Goal: Information Seeking & Learning: Learn about a topic

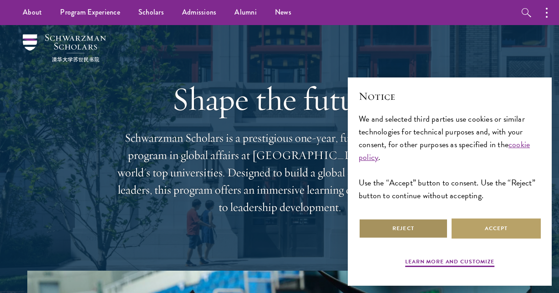
click at [428, 224] on button "Reject" at bounding box center [403, 228] width 89 height 20
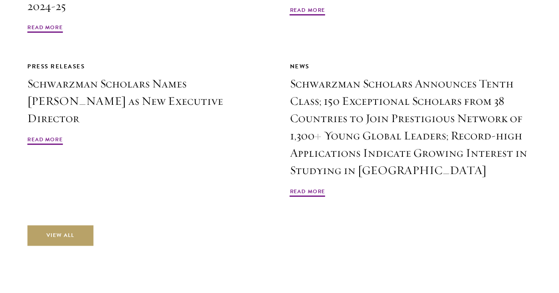
scroll to position [2103, 0]
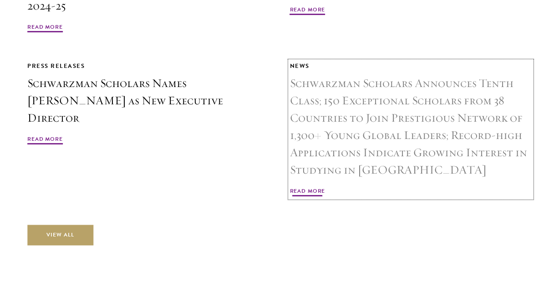
click at [317, 187] on span "Read More" at bounding box center [308, 192] width 36 height 11
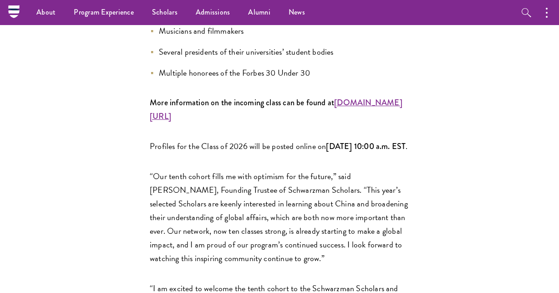
scroll to position [1174, 0]
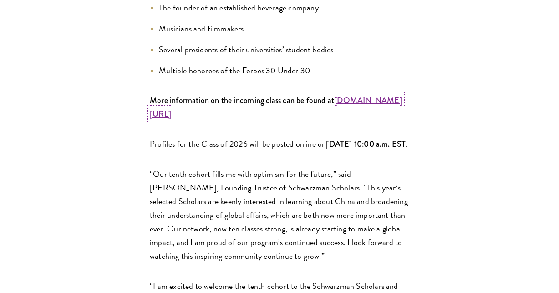
click at [251, 94] on strong "www.schwarzmanscholars.org/scholars" at bounding box center [276, 107] width 253 height 26
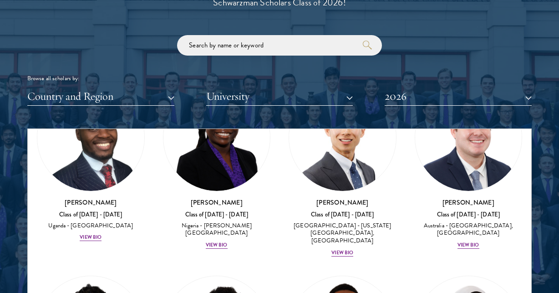
scroll to position [460, 0]
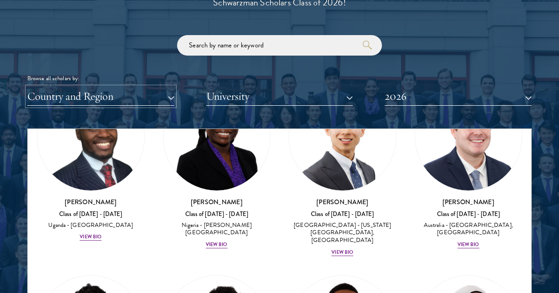
click at [162, 95] on button "Country and Region" at bounding box center [100, 96] width 147 height 19
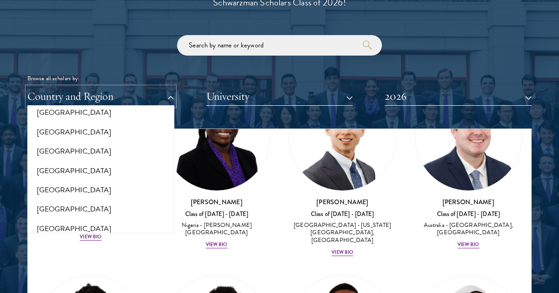
scroll to position [1881, 0]
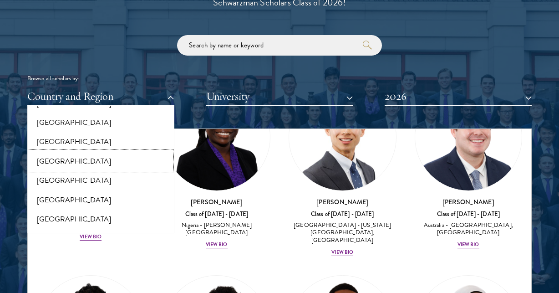
click at [97, 152] on button "[GEOGRAPHIC_DATA]" at bounding box center [101, 161] width 142 height 19
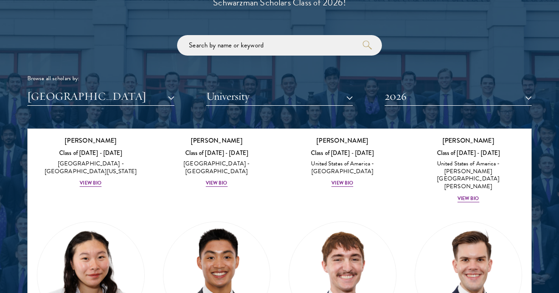
scroll to position [2574, 0]
